Goal: Task Accomplishment & Management: Manage account settings

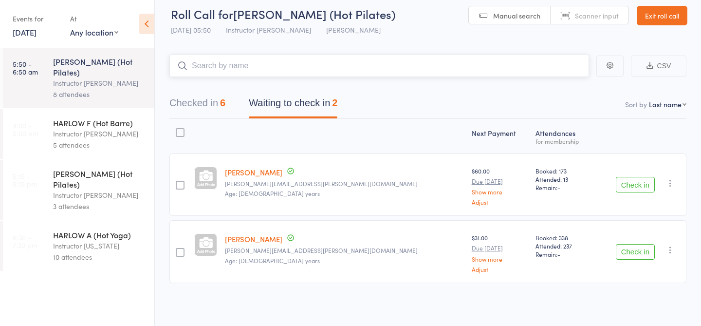
click at [220, 104] on button "Checked in 6" at bounding box center [197, 105] width 56 height 26
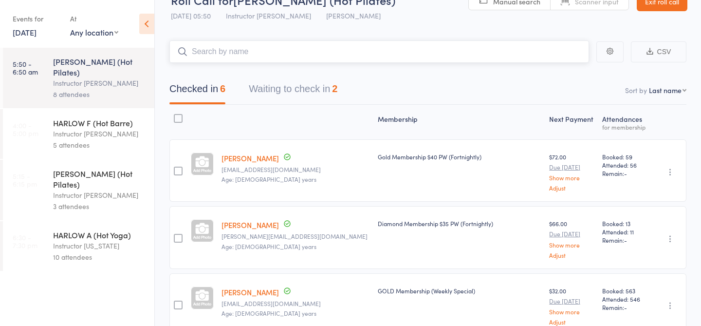
click at [318, 92] on button "Waiting to check in 2" at bounding box center [293, 91] width 89 height 26
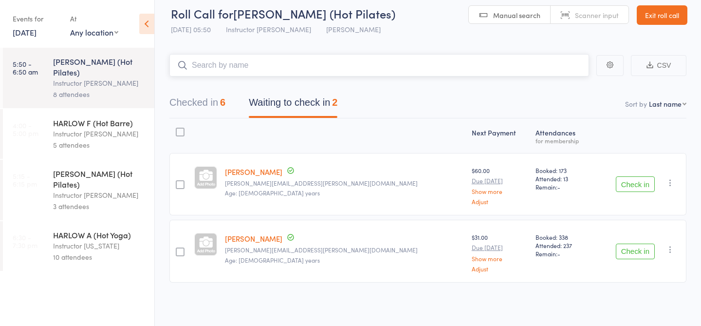
scroll to position [8, 0]
click at [261, 174] on link "[PERSON_NAME]" at bounding box center [253, 172] width 57 height 10
click at [205, 100] on button "Checked in 6" at bounding box center [197, 105] width 56 height 26
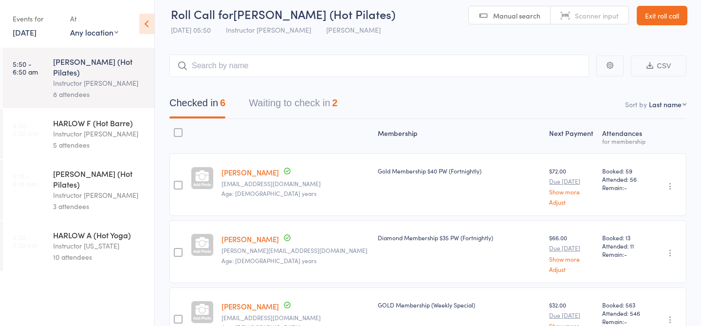
click at [286, 106] on button "Waiting to check in 2" at bounding box center [293, 105] width 89 height 26
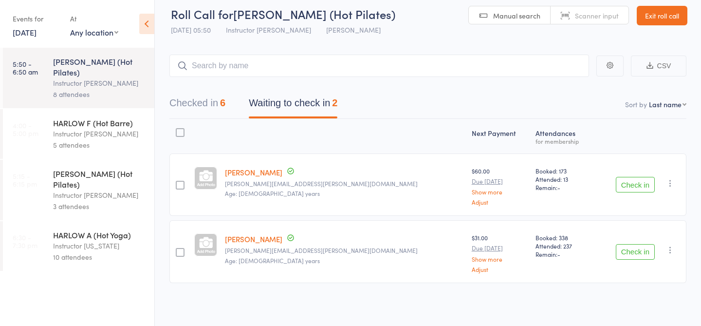
click at [84, 117] on div "HARLOW F (Hot Barre)" at bounding box center [99, 122] width 93 height 11
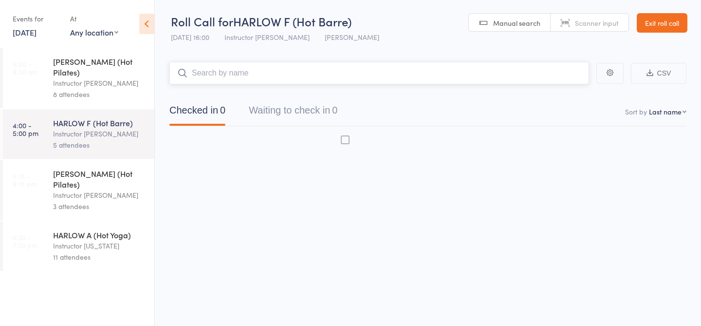
scroll to position [0, 0]
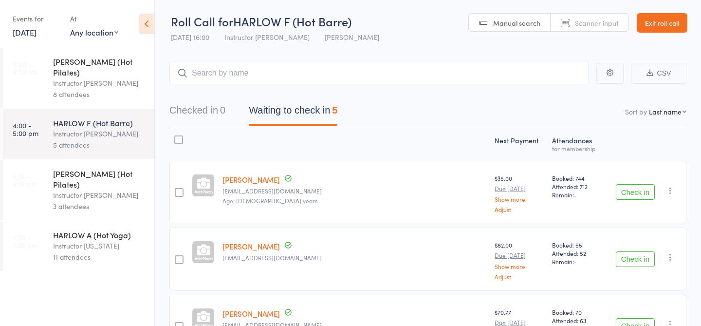
click at [112, 77] on div "Instructor [PERSON_NAME]" at bounding box center [99, 82] width 93 height 11
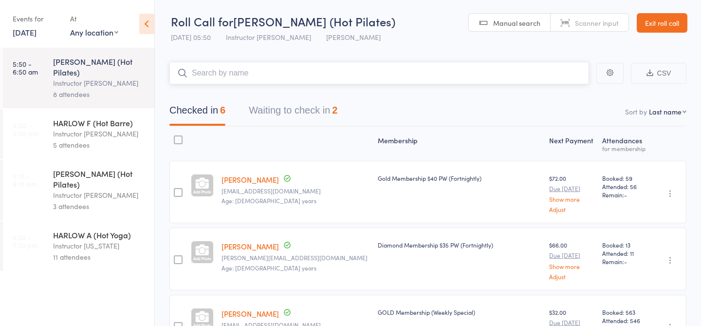
click at [330, 111] on button "Waiting to check in 2" at bounding box center [293, 113] width 89 height 26
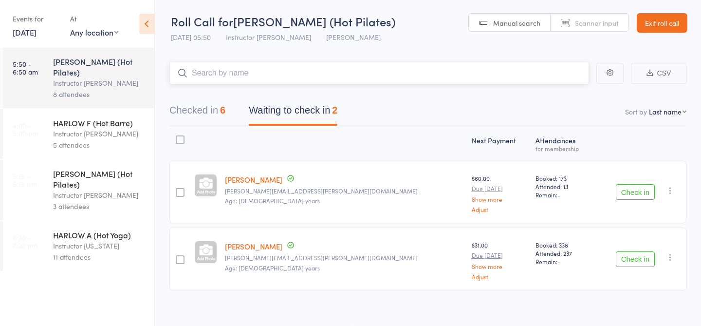
click at [189, 103] on button "Checked in 6" at bounding box center [197, 113] width 56 height 26
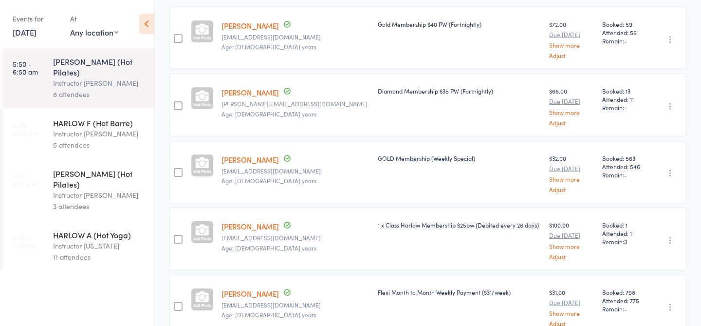
scroll to position [156, 0]
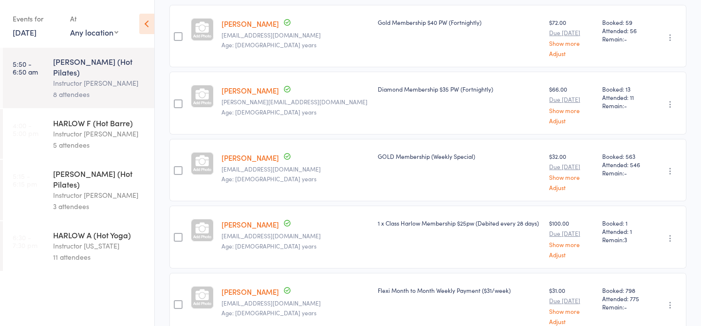
click at [249, 224] on link "[PERSON_NAME]" at bounding box center [249, 224] width 57 height 10
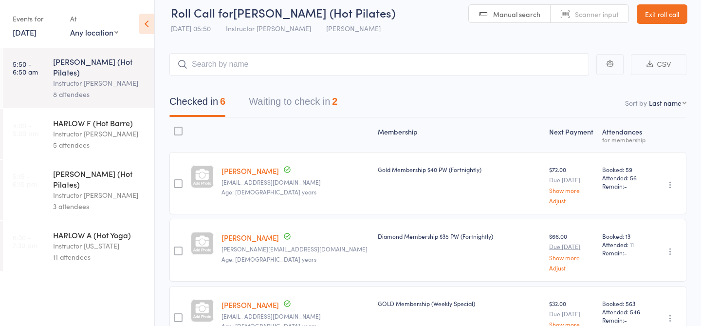
scroll to position [0, 0]
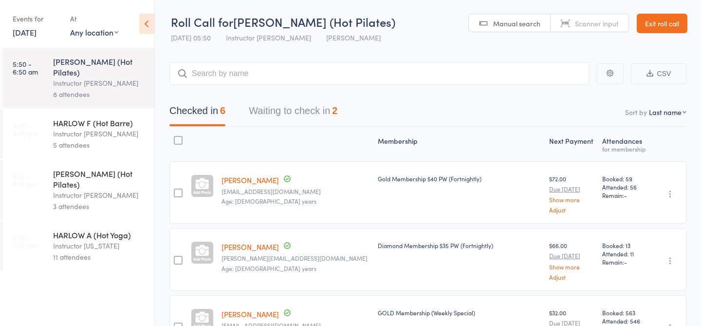
click at [99, 117] on div "HARLOW F (Hot Barre)" at bounding box center [99, 122] width 93 height 11
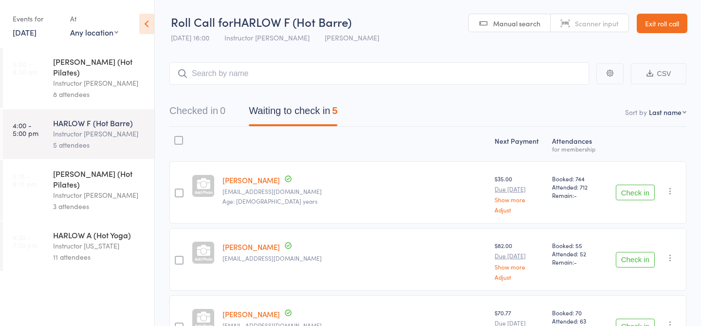
click at [105, 89] on div "8 attendees" at bounding box center [99, 94] width 93 height 11
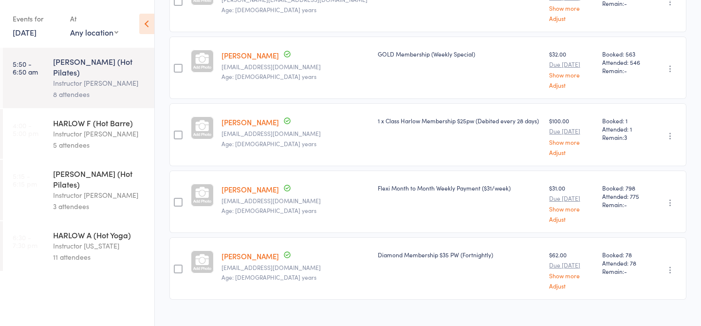
scroll to position [274, 0]
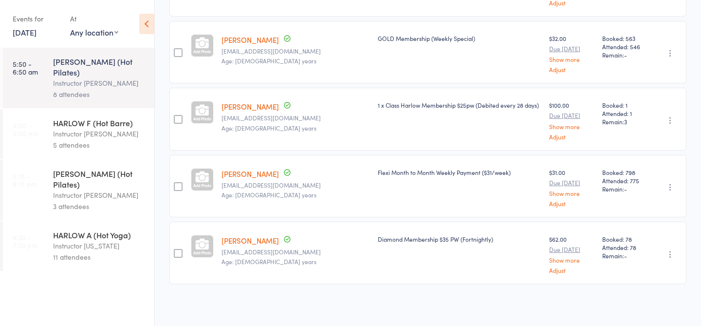
click at [245, 238] on link "Zoe Mott" at bounding box center [249, 240] width 57 height 10
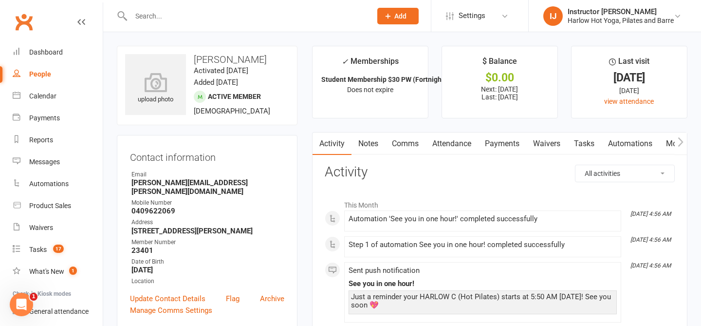
click at [363, 138] on link "Notes" at bounding box center [368, 143] width 34 height 22
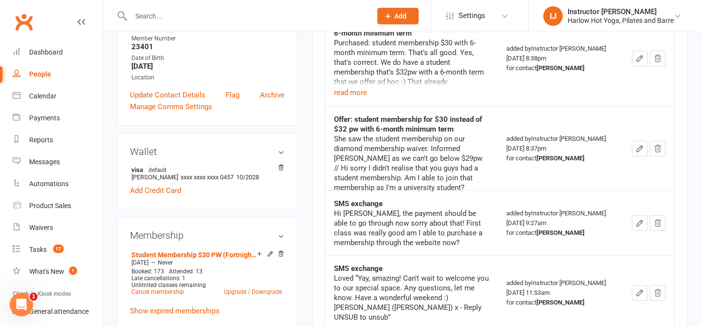
scroll to position [204, 0]
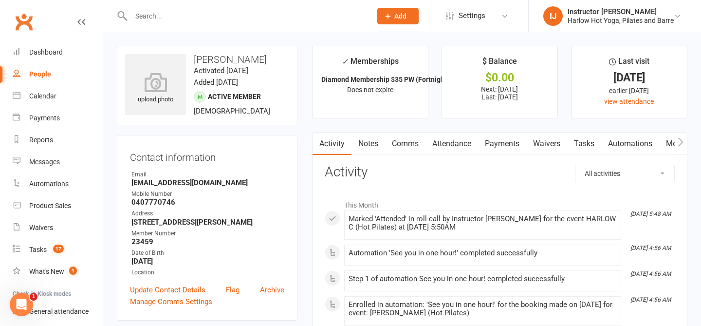
click at [373, 141] on link "Notes" at bounding box center [368, 143] width 34 height 22
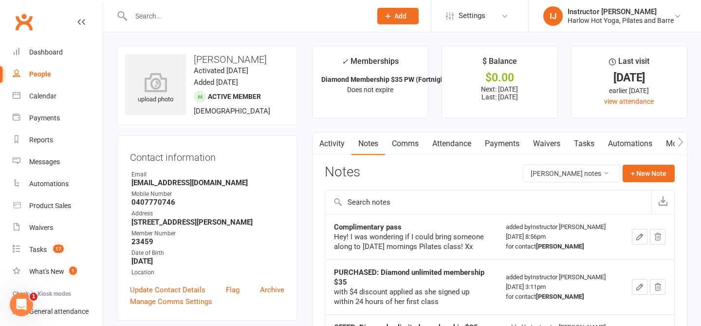
click at [335, 144] on link "Activity" at bounding box center [331, 143] width 39 height 22
